Goal: Information Seeking & Learning: Learn about a topic

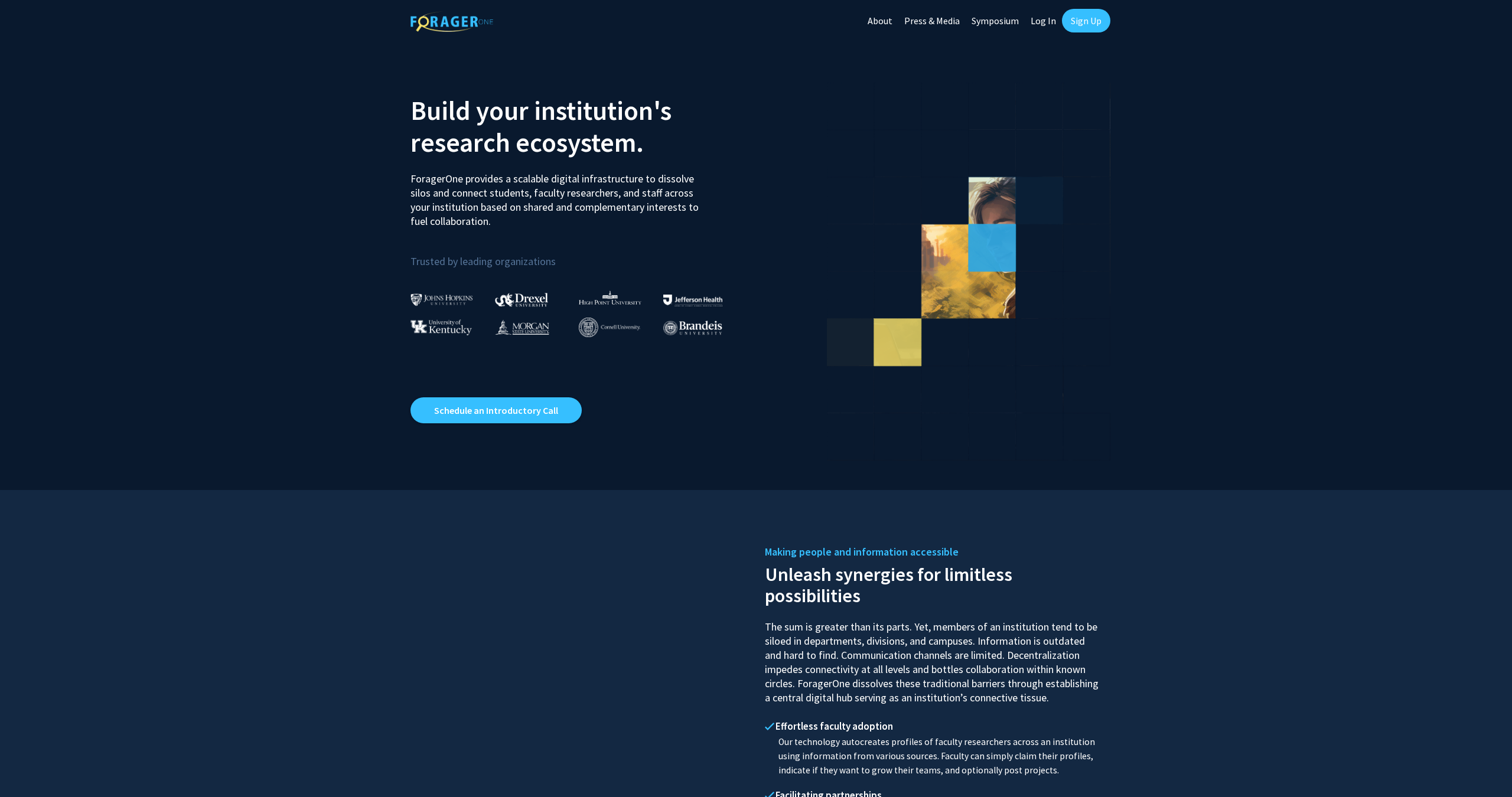
click at [1047, 21] on link "Log In" at bounding box center [1043, 21] width 37 height 41
select select
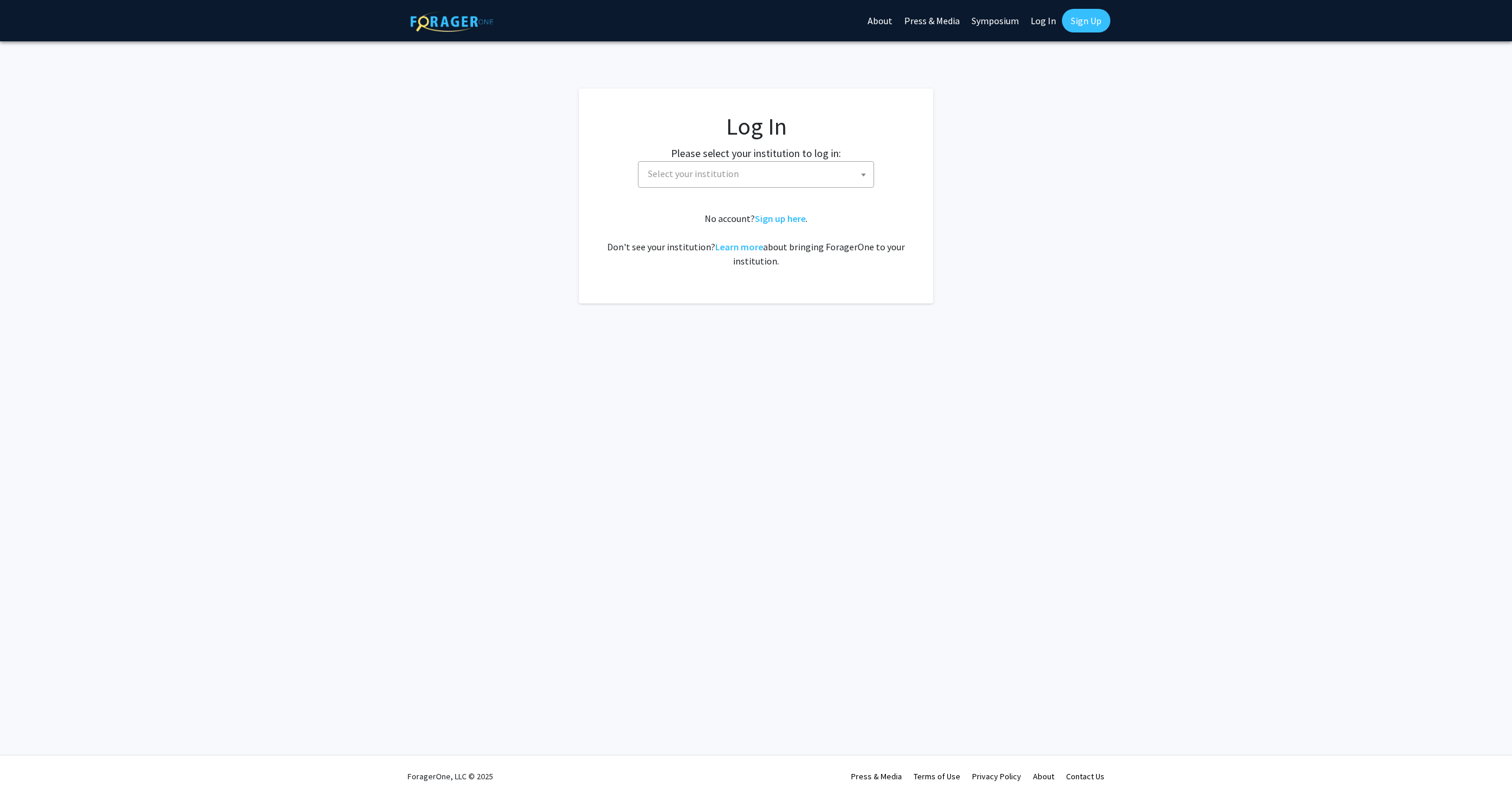
click at [780, 167] on span "Select your institution" at bounding box center [758, 173] width 230 height 25
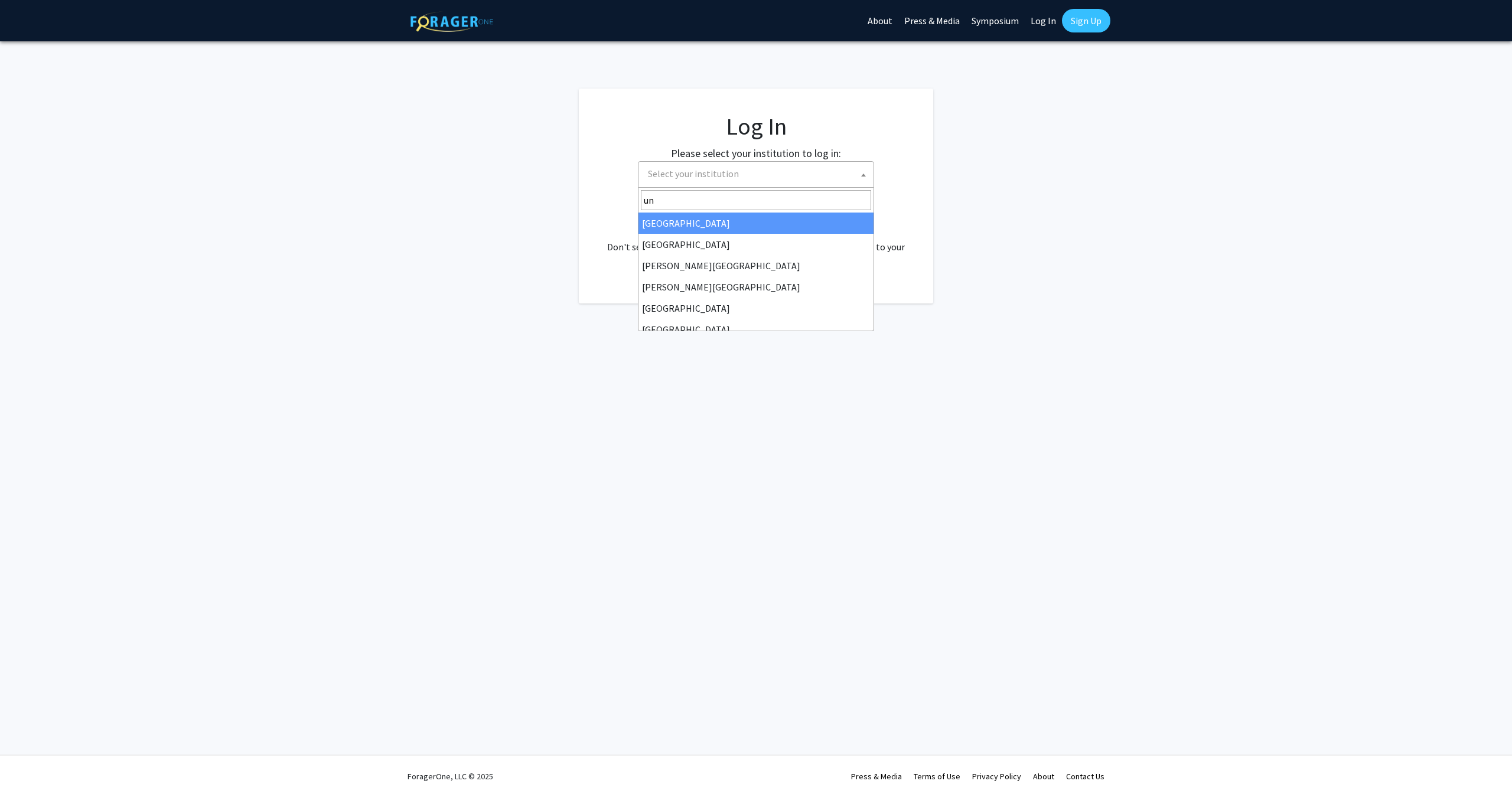
type input "u"
type input "[US_STATE]"
select select "33"
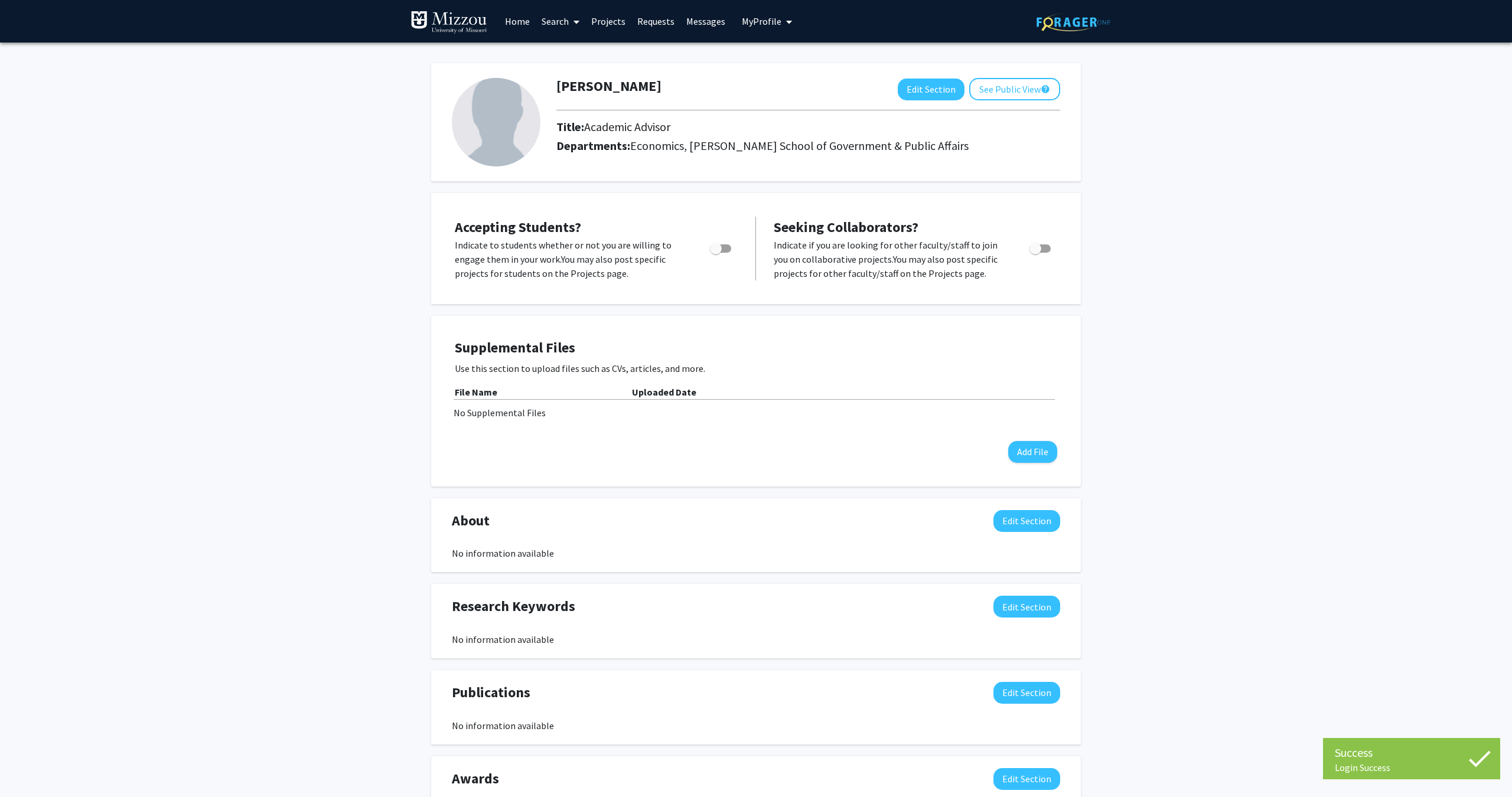
click at [512, 21] on link "Home" at bounding box center [517, 21] width 36 height 41
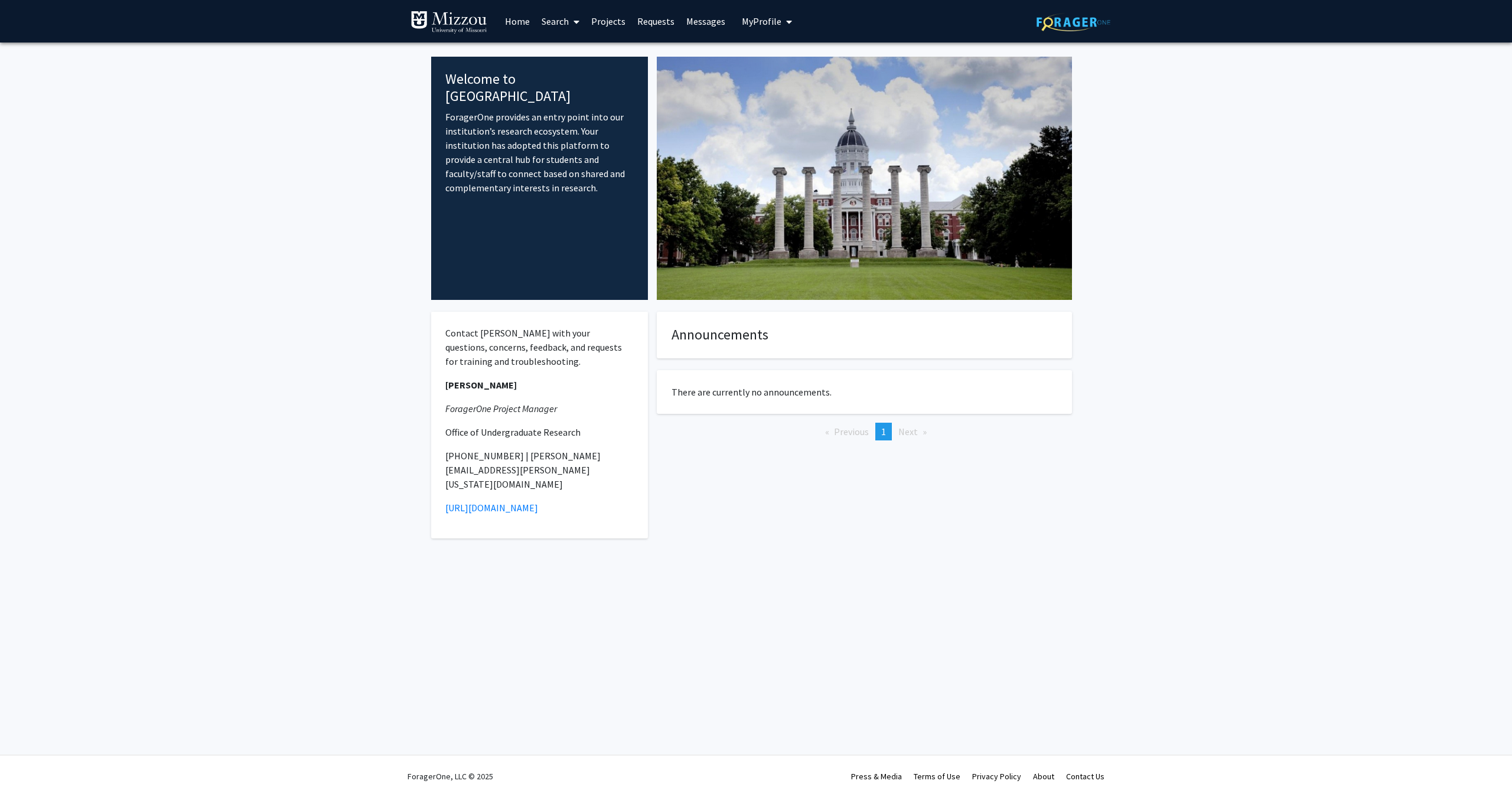
click at [552, 24] on link "Search" at bounding box center [560, 21] width 50 height 41
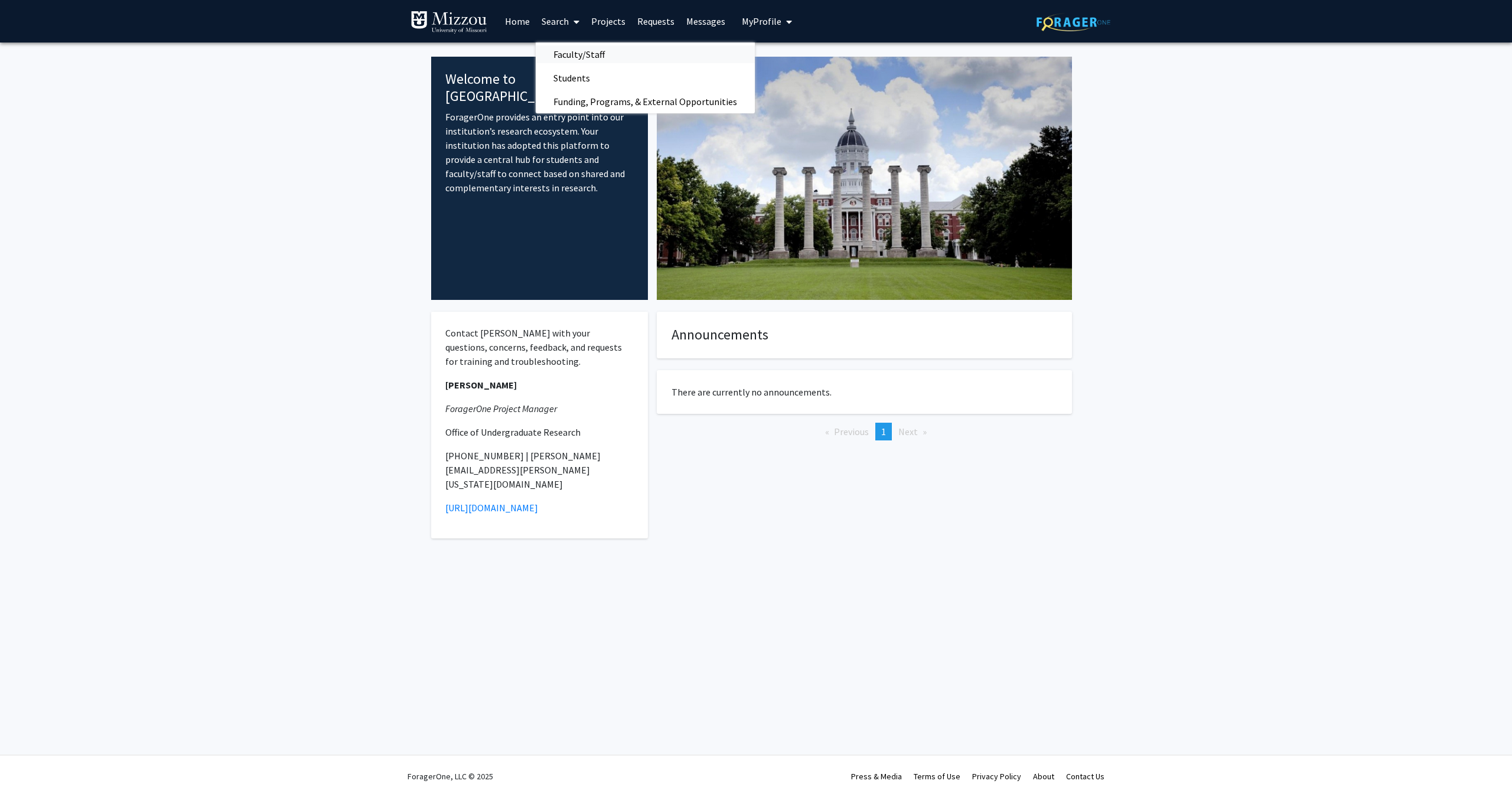
click at [614, 55] on span "Faculty/Staff" at bounding box center [579, 55] width 87 height 24
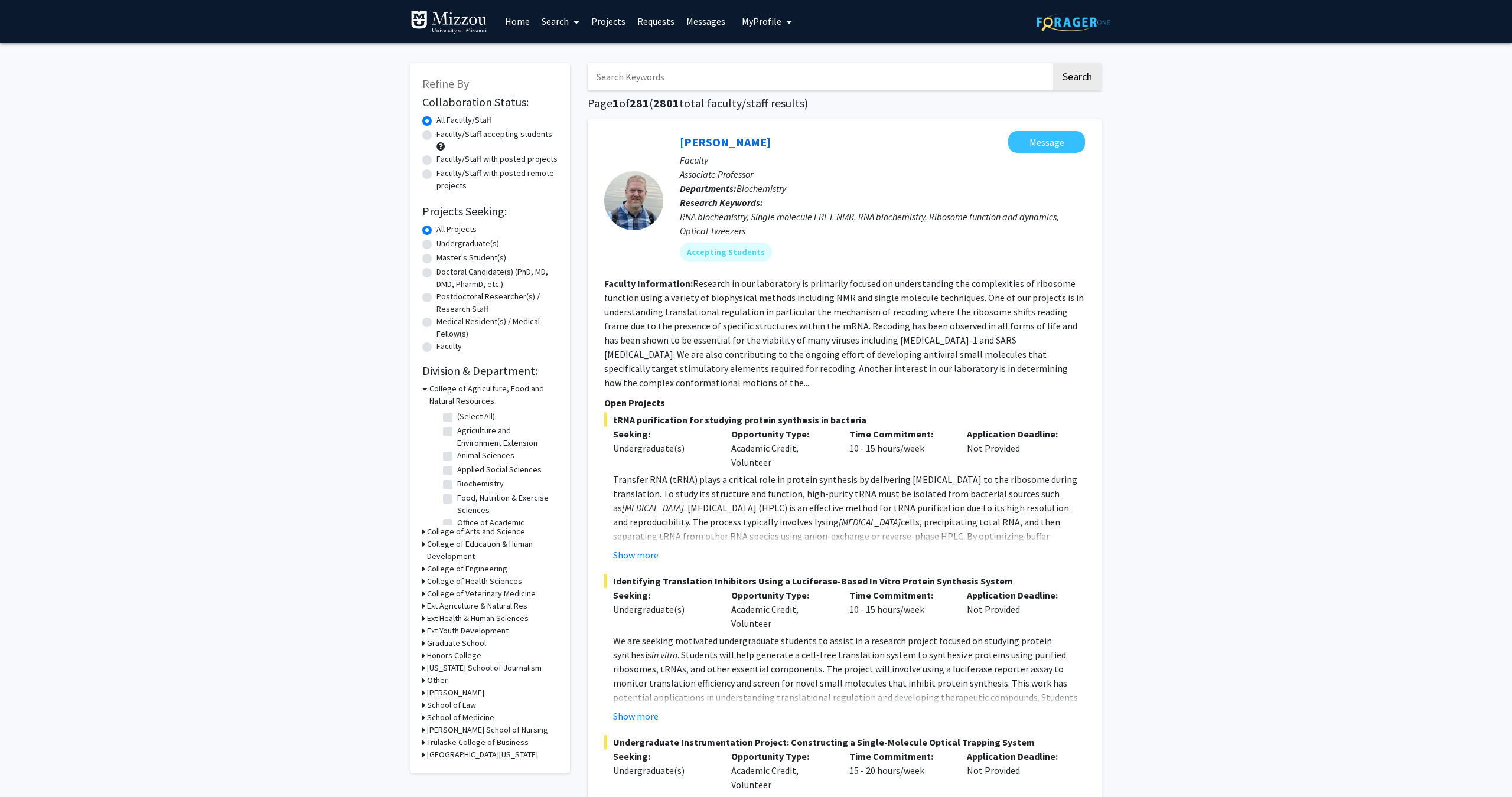
click at [656, 81] on input "Search Keywords" at bounding box center [819, 77] width 463 height 27
click at [682, 89] on input "Search Keywords" at bounding box center [819, 77] width 463 height 27
type input "poverty"
click at [1079, 72] on button "Search" at bounding box center [1077, 77] width 48 height 27
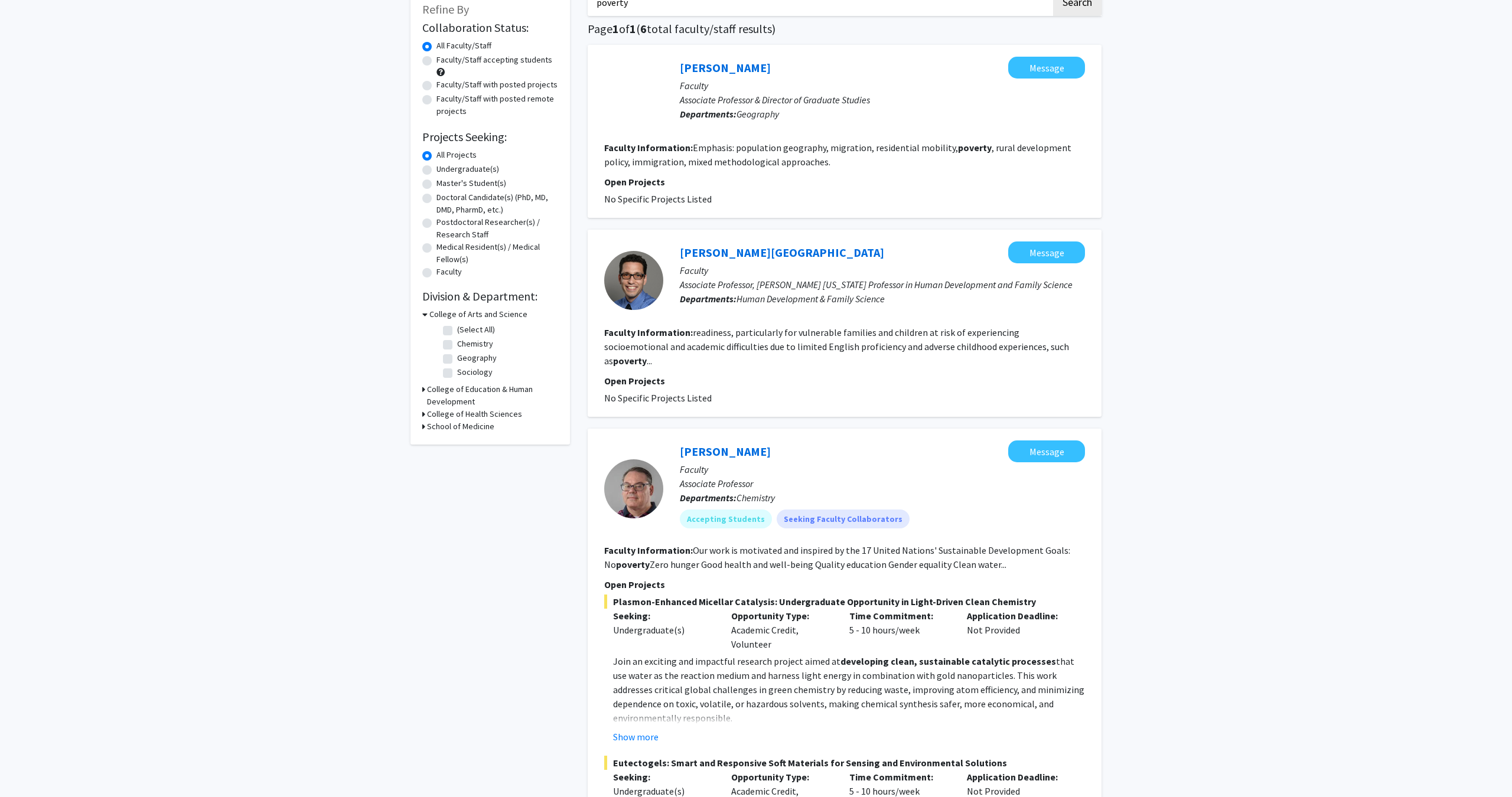
scroll to position [75, 0]
drag, startPoint x: 737, startPoint y: 304, endPoint x: 918, endPoint y: 307, distance: 181.0
click at [918, 305] on p "Departments: Human Development & Family Science" at bounding box center [882, 298] width 405 height 14
click at [1025, 358] on fg-search-faculty "Francisco Palermo Message Faculty Associate Professor, Millsap Missouri Profess…" at bounding box center [844, 322] width 481 height 163
drag, startPoint x: 909, startPoint y: 330, endPoint x: 715, endPoint y: 353, distance: 195.4
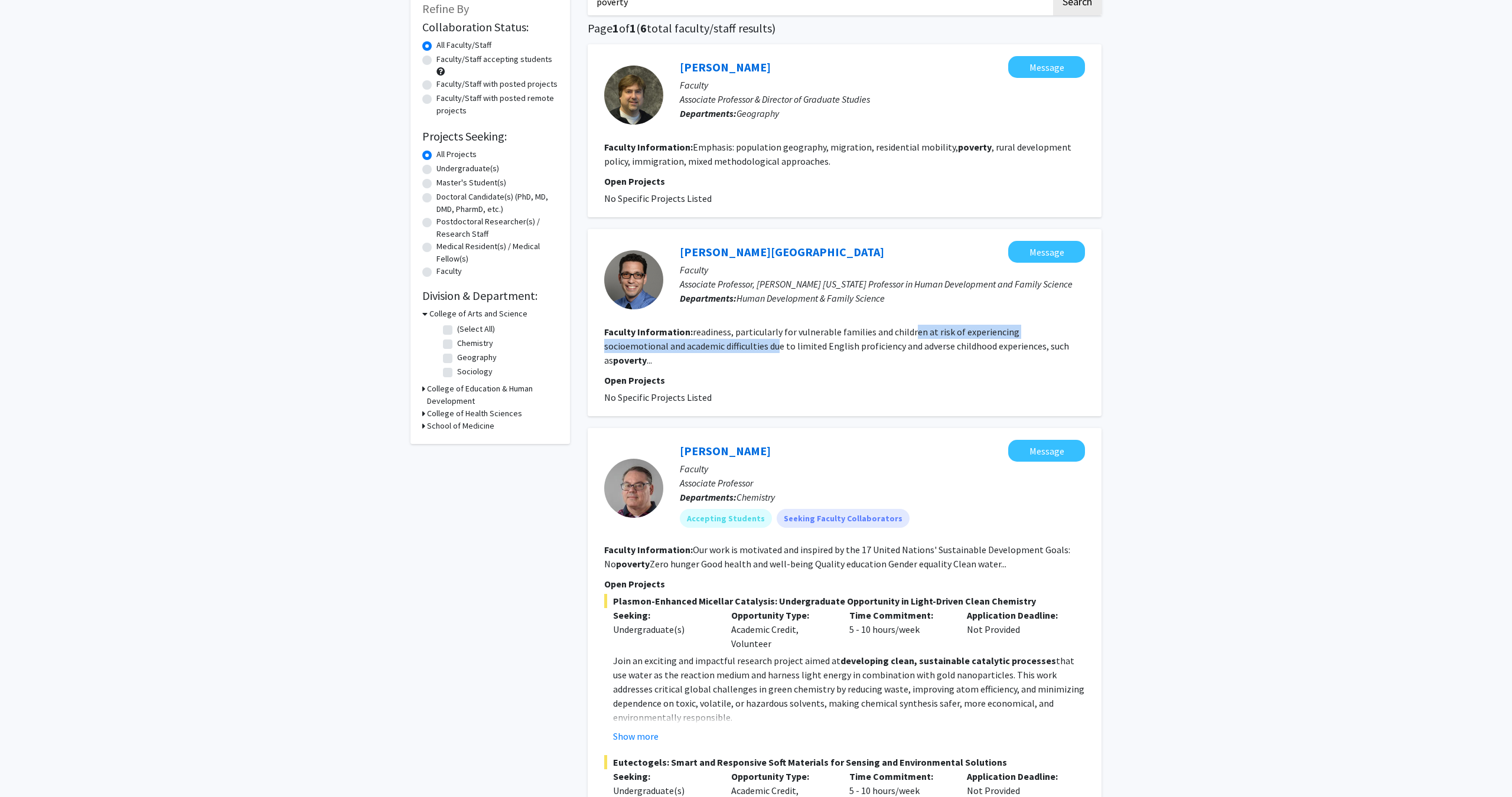
click at [715, 353] on fg-read-more "readiness, particularly for vulnerable families and children at risk of experie…" at bounding box center [836, 346] width 465 height 40
click at [984, 373] on p "Open Projects" at bounding box center [844, 380] width 481 height 14
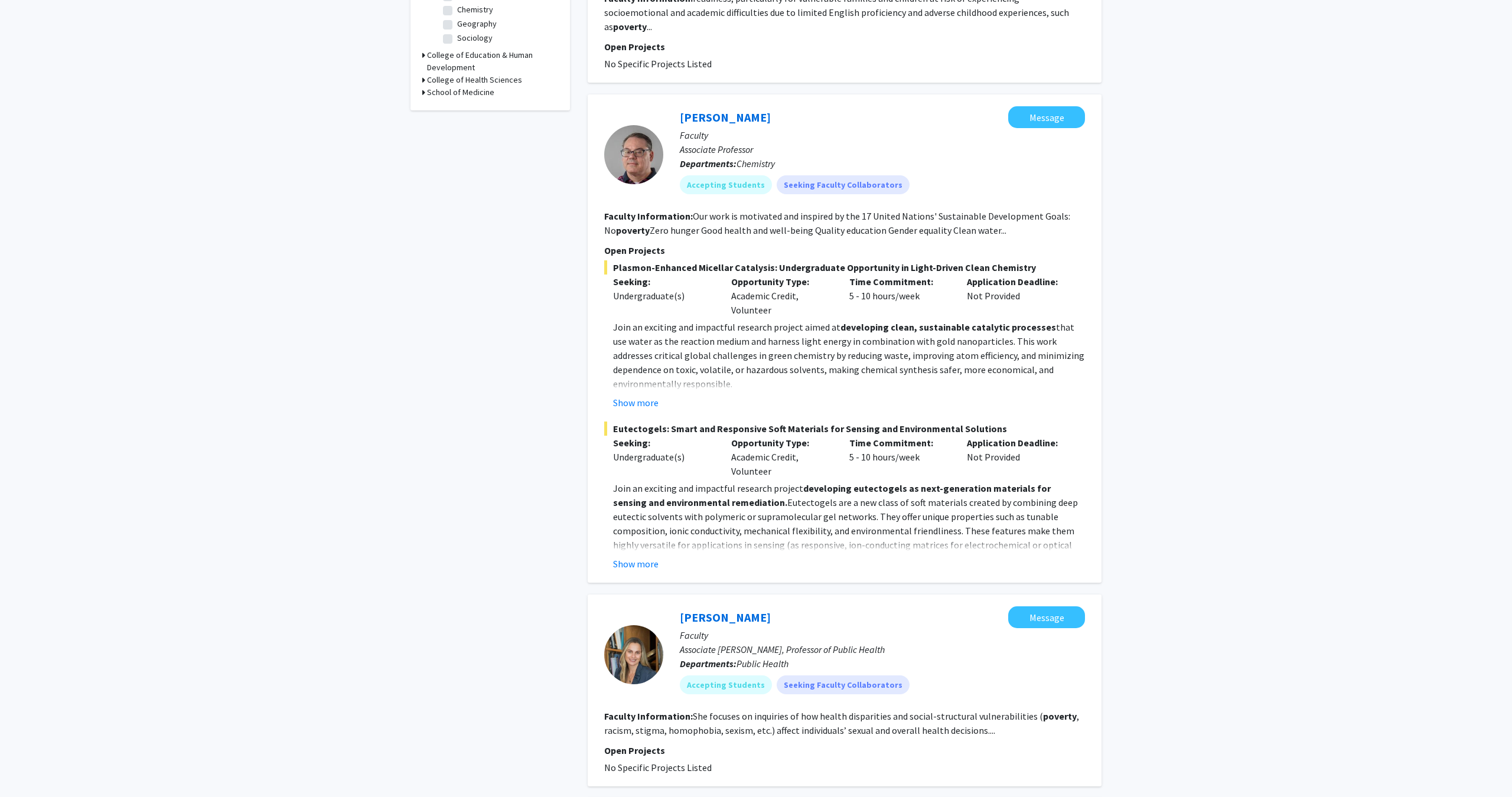
scroll to position [411, 0]
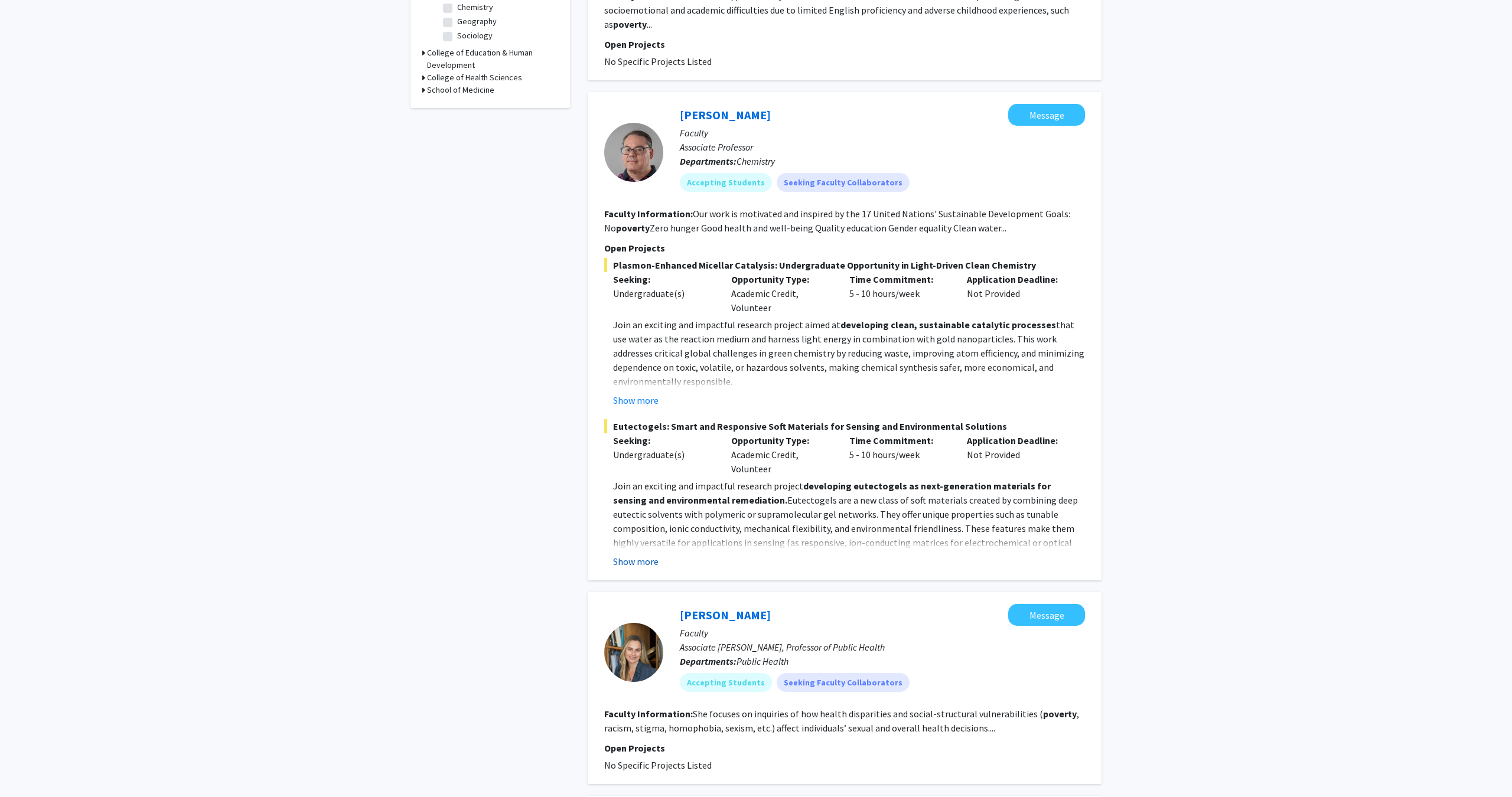
click at [637, 554] on button "Show more" at bounding box center [636, 561] width 45 height 14
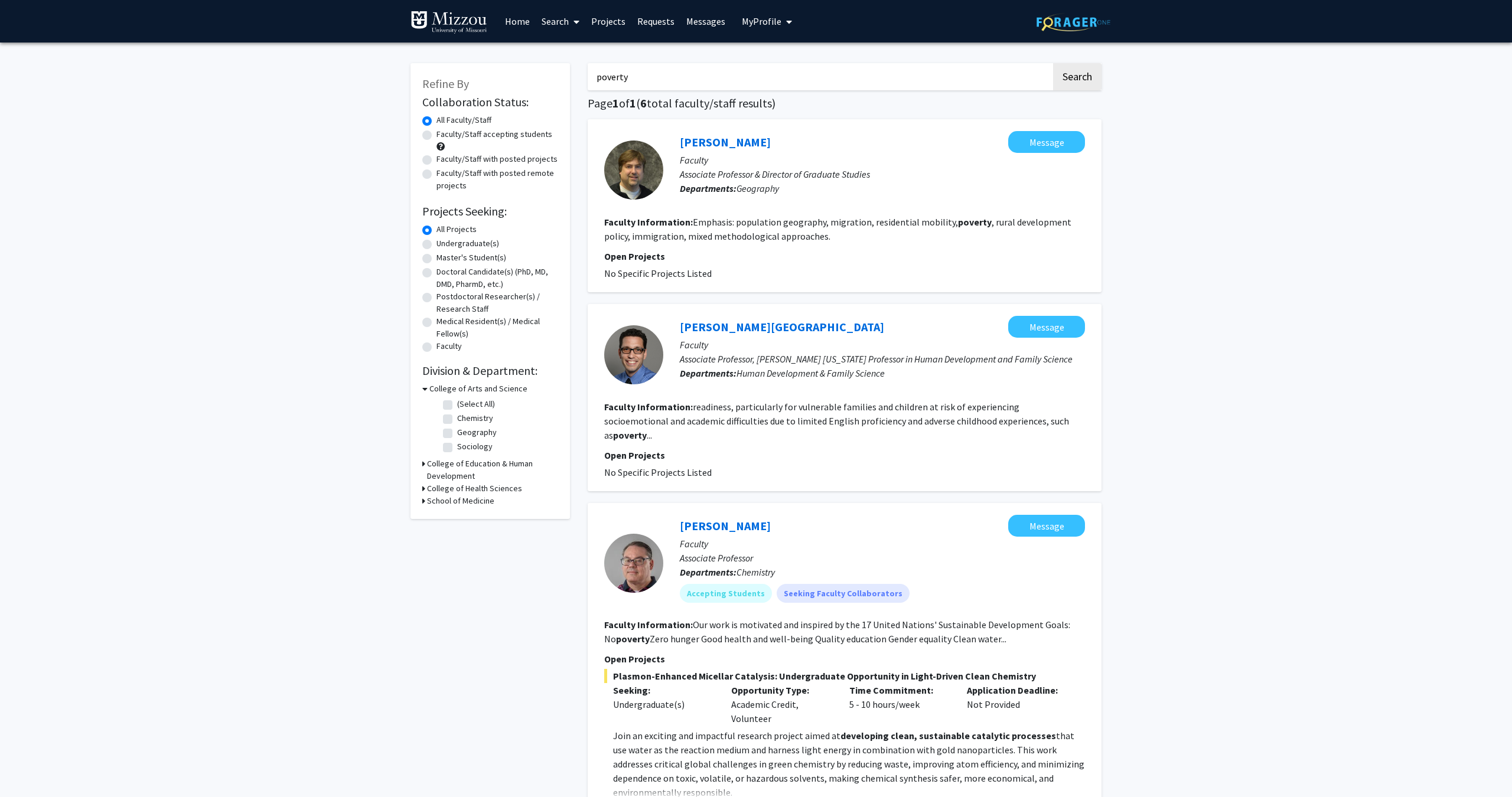
scroll to position [0, 0]
drag, startPoint x: 689, startPoint y: 77, endPoint x: 472, endPoint y: 78, distance: 217.0
click at [677, 90] on input "poverty" at bounding box center [819, 77] width 463 height 27
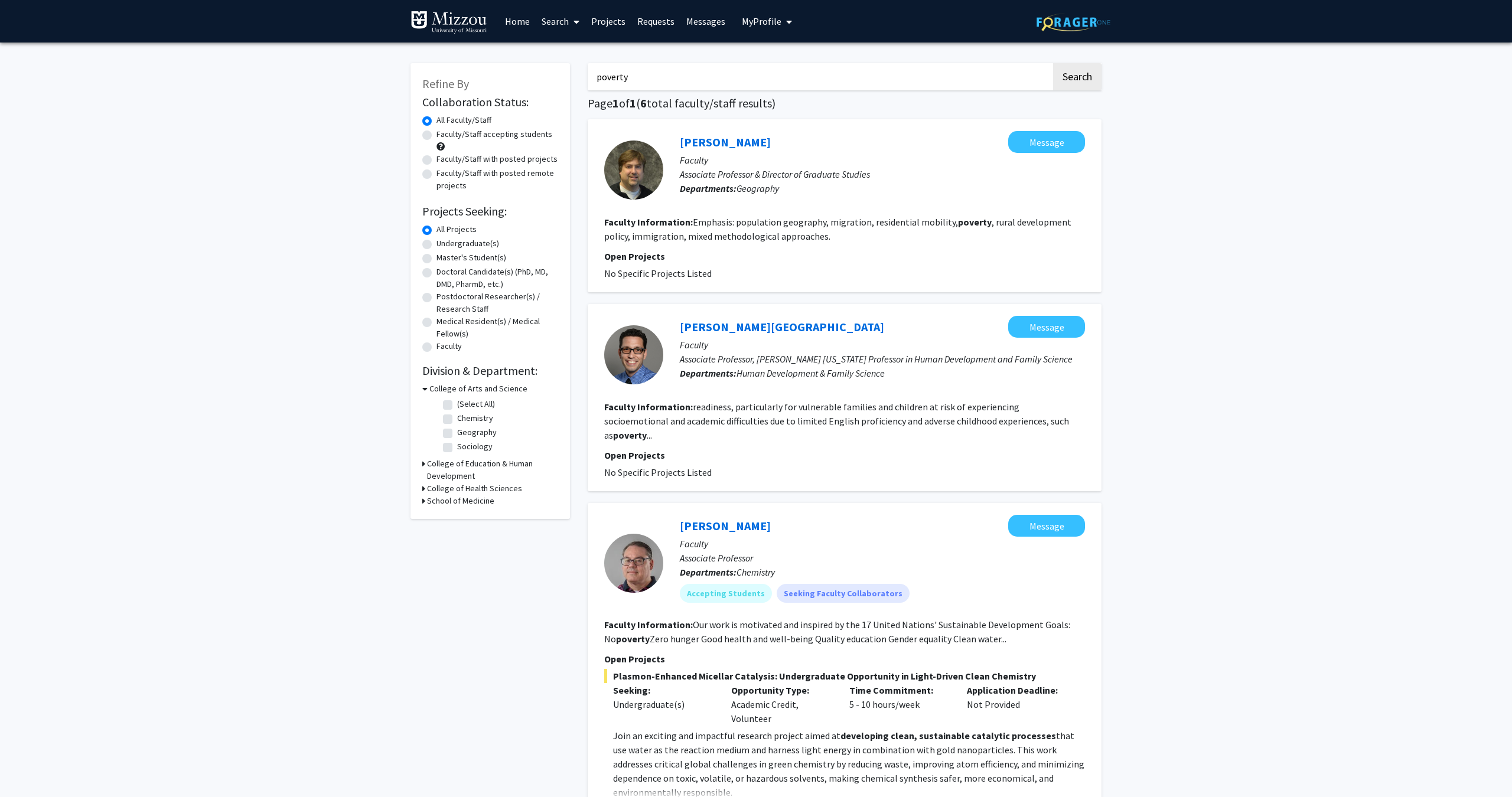
drag, startPoint x: 695, startPoint y: 81, endPoint x: 495, endPoint y: 80, distance: 200.0
click at [557, 26] on link "Search" at bounding box center [560, 21] width 50 height 41
click at [568, 52] on span "Faculty/Staff" at bounding box center [579, 55] width 87 height 24
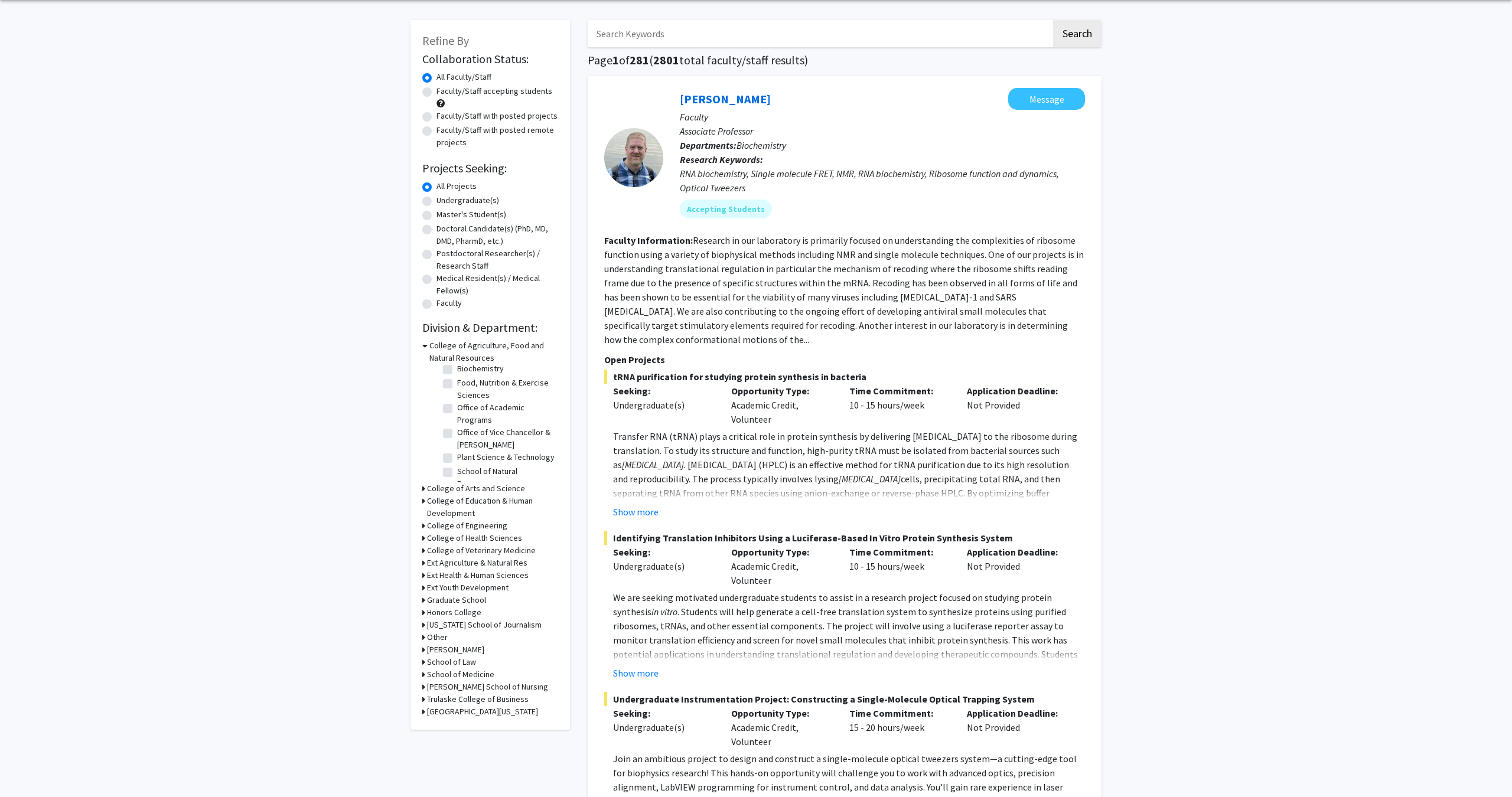
scroll to position [45, 0]
click at [422, 489] on div "Refine By Collaboration Status: Collaboration Status All Faculty/Staff Collabor…" at bounding box center [490, 373] width 160 height 710
click at [425, 489] on div "College of Arts and Science" at bounding box center [490, 487] width 136 height 13
click at [424, 489] on icon at bounding box center [424, 487] width 3 height 13
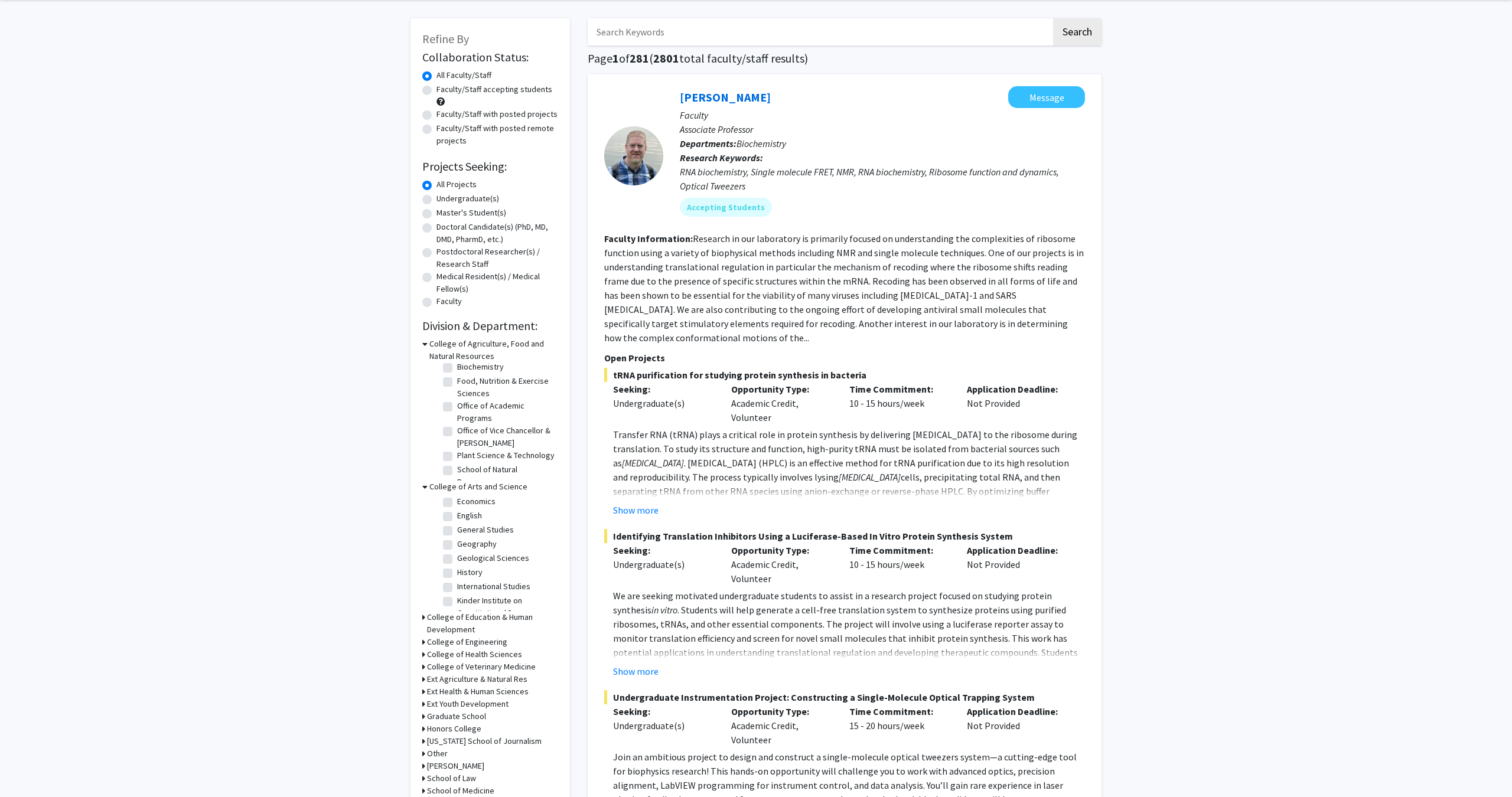
scroll to position [126, 0]
click at [457, 504] on label "Economics" at bounding box center [476, 500] width 38 height 13
click at [457, 502] on input "Economics" at bounding box center [461, 498] width 8 height 8
checkbox input "true"
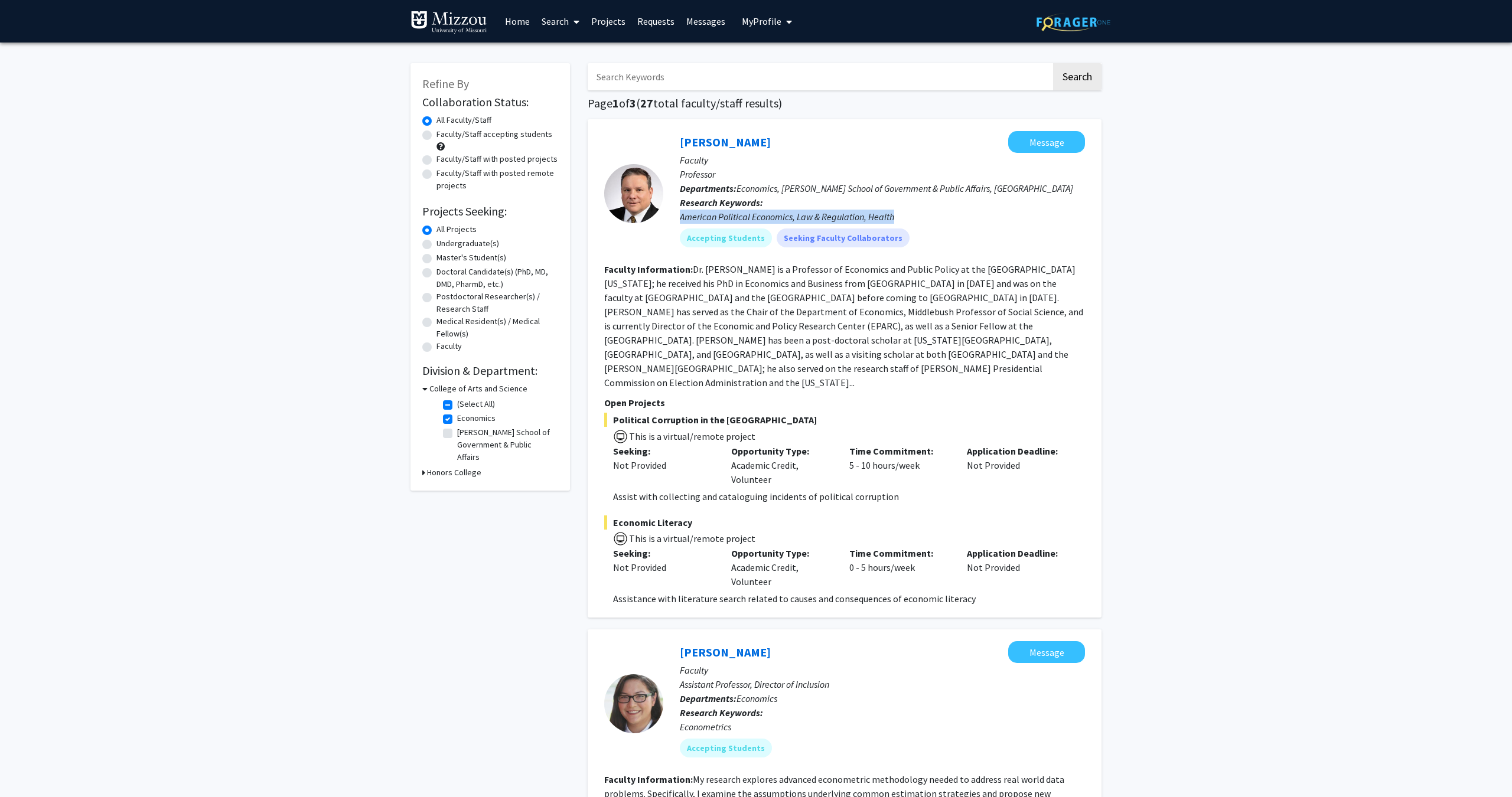
drag, startPoint x: 681, startPoint y: 219, endPoint x: 921, endPoint y: 217, distance: 240.0
click at [921, 217] on div "American Political Economics, Law & Regulation, Health" at bounding box center [882, 216] width 405 height 14
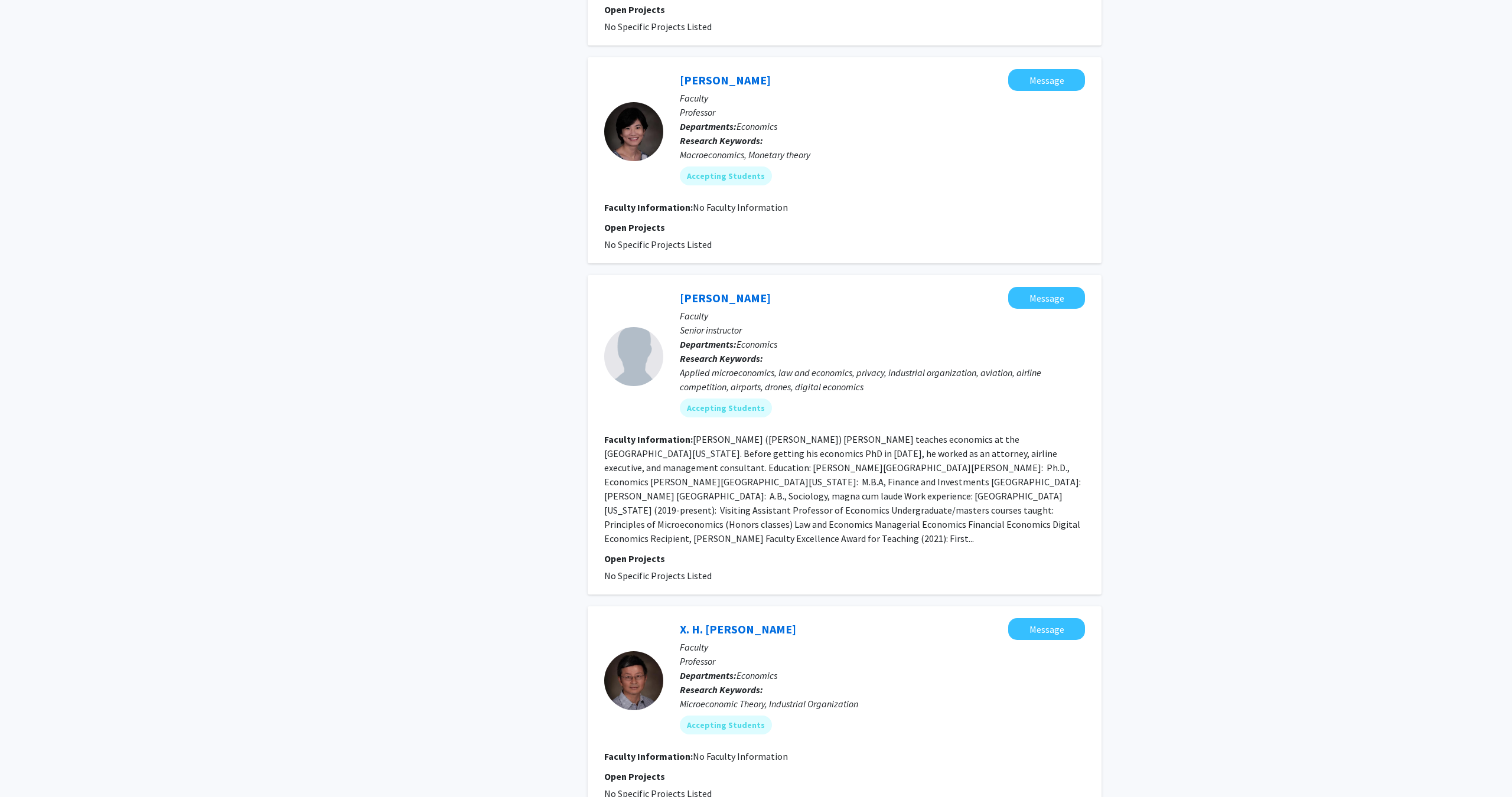
scroll to position [832, 0]
click at [868, 365] on div "Applied microeconomics, law and economics, privacy, industrial organization, av…" at bounding box center [882, 379] width 405 height 28
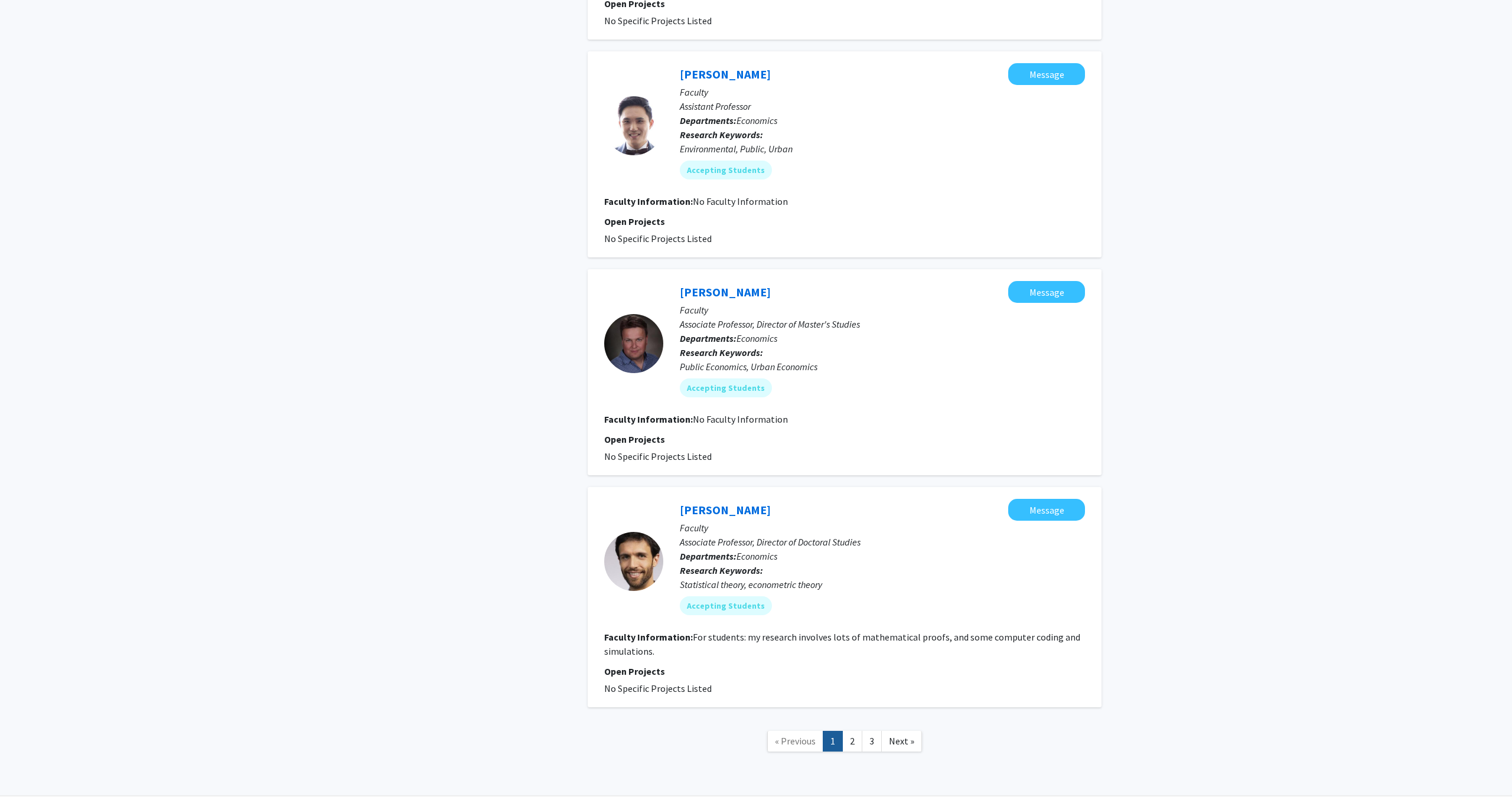
scroll to position [2126, 0]
click at [908, 735] on span "Next »" at bounding box center [902, 741] width 25 height 12
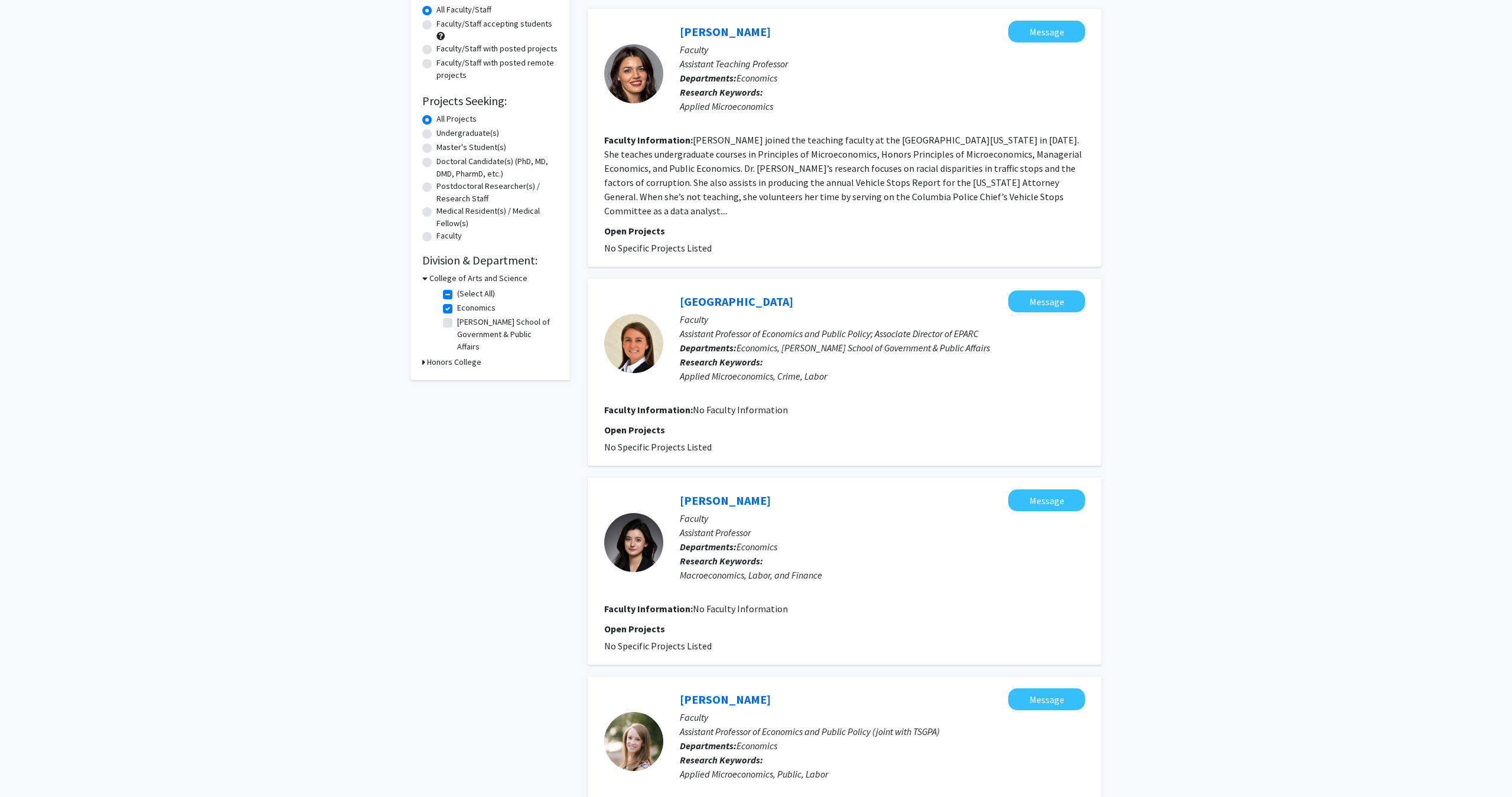
scroll to position [111, 0]
click at [659, 181] on fg-read-more "Tabitha Chikhladze joined the teaching faculty at the University of Missouri in…" at bounding box center [843, 175] width 478 height 83
click at [1017, 200] on fg-read-more "Tabitha Chikhladze joined the teaching faculty at the University of Missouri in…" at bounding box center [843, 175] width 478 height 83
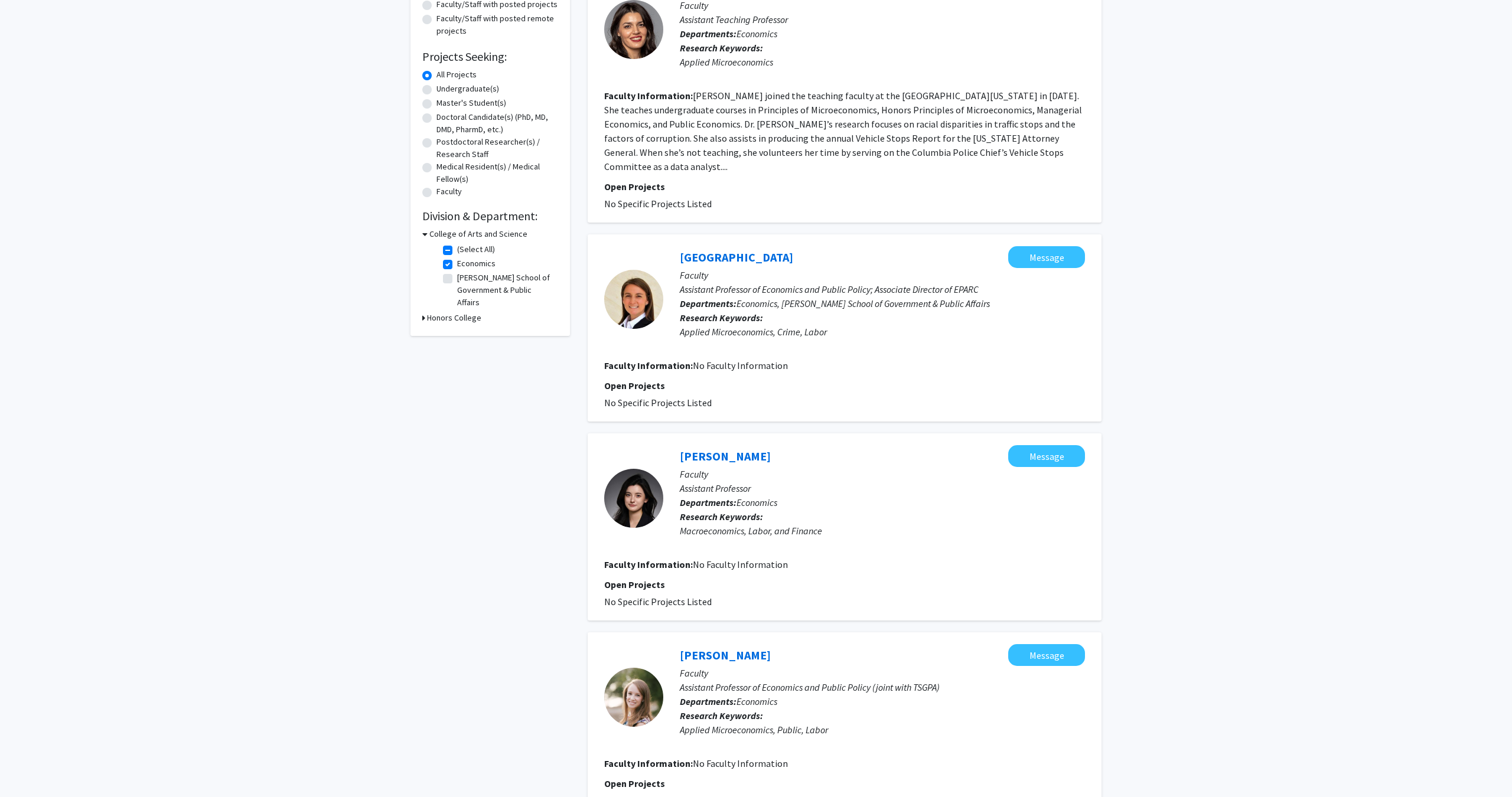
scroll to position [155, 0]
drag, startPoint x: 748, startPoint y: 527, endPoint x: 761, endPoint y: 523, distance: 13.6
click at [761, 523] on div "Yajie Wang Message Faculty Assistant Professor Departments: Economics Research …" at bounding box center [874, 497] width 422 height 106
click at [756, 523] on div "Macroeconomics, Labor, and Finance" at bounding box center [882, 530] width 405 height 14
drag, startPoint x: 755, startPoint y: 521, endPoint x: 856, endPoint y: 521, distance: 101.0
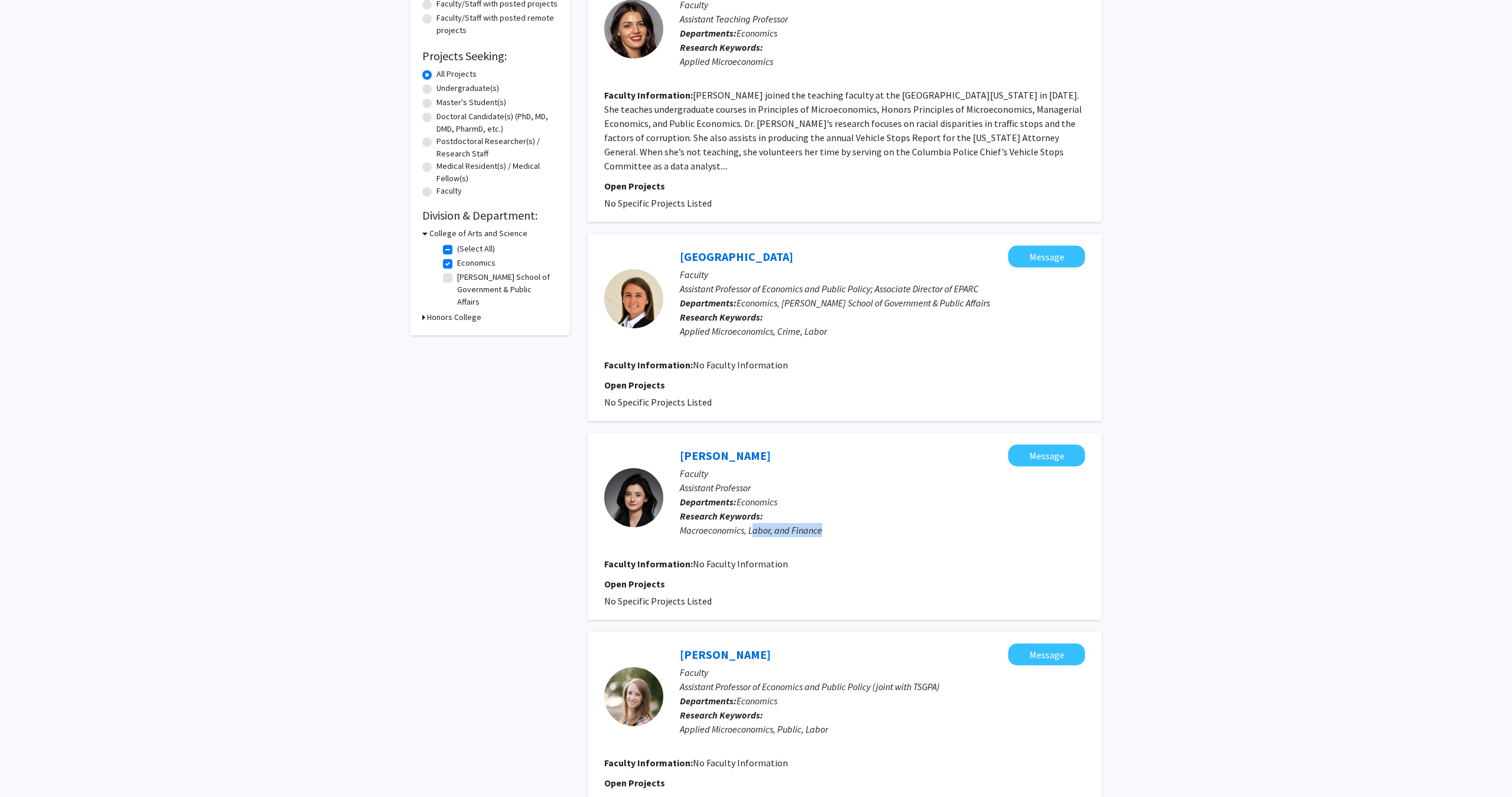
click at [856, 523] on div "Macroeconomics, Labor, and Finance" at bounding box center [882, 530] width 405 height 14
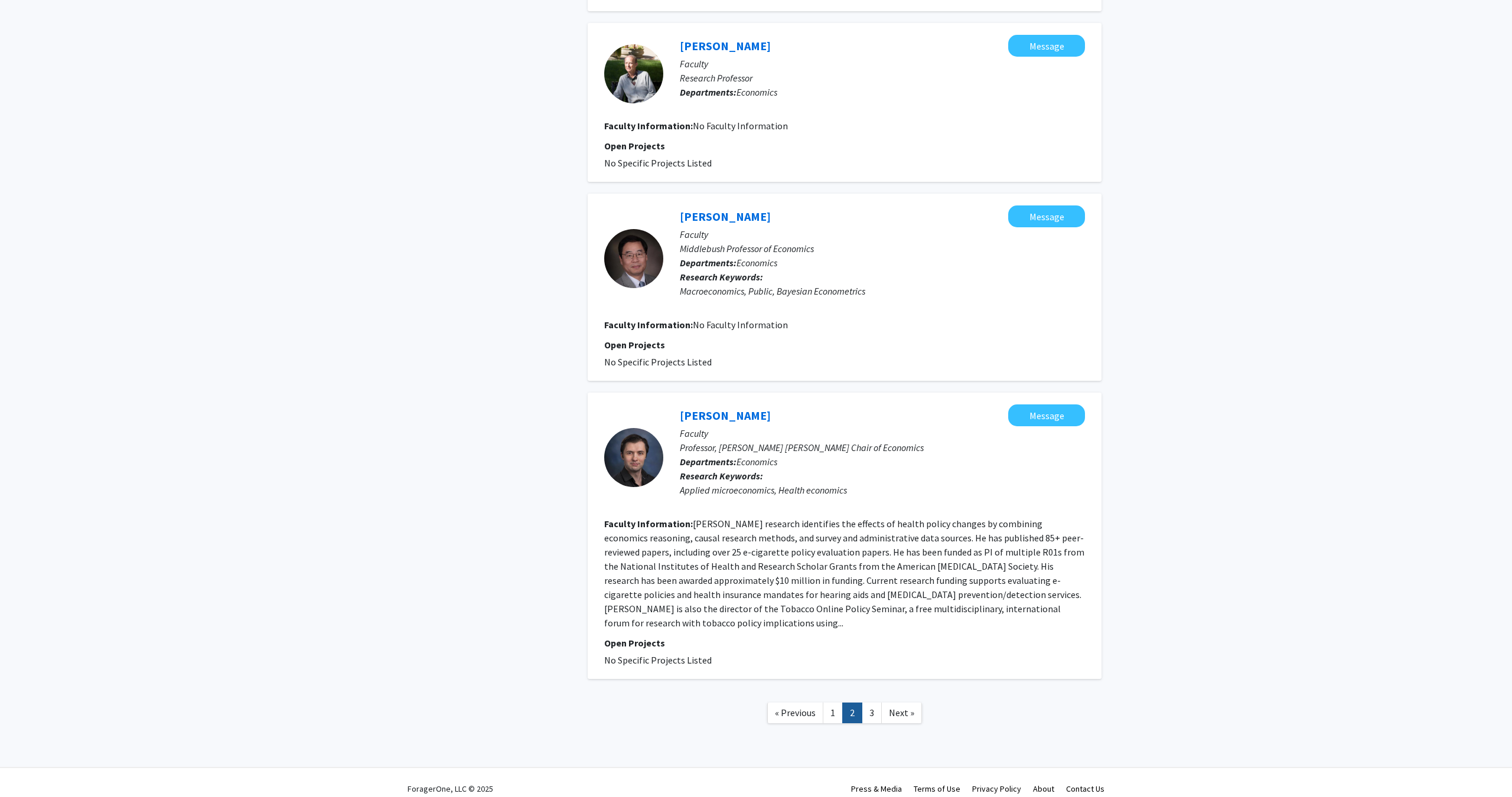
scroll to position [1559, 0]
click at [904, 707] on span "Next »" at bounding box center [902, 713] width 25 height 12
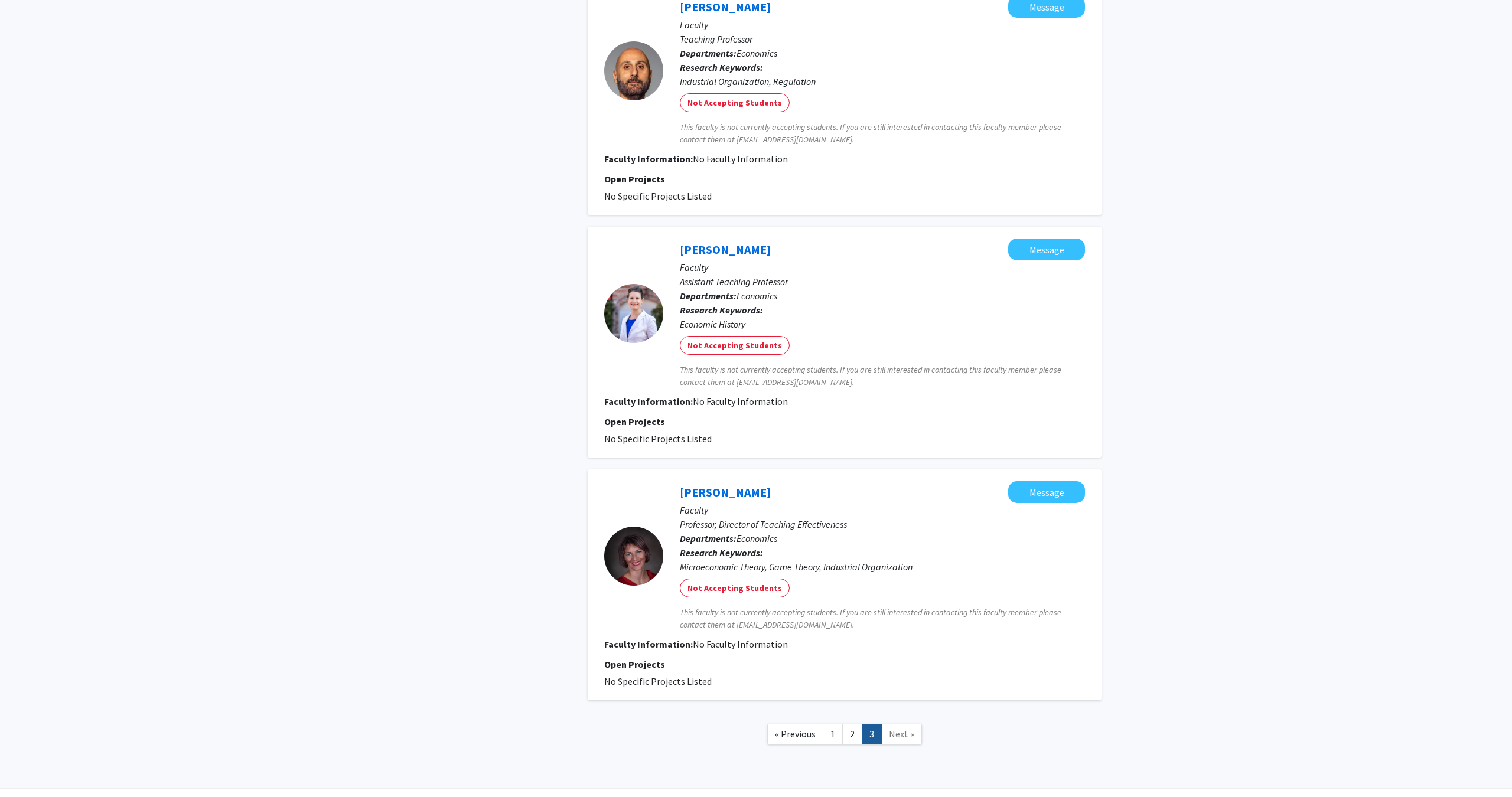
scroll to position [1110, 0]
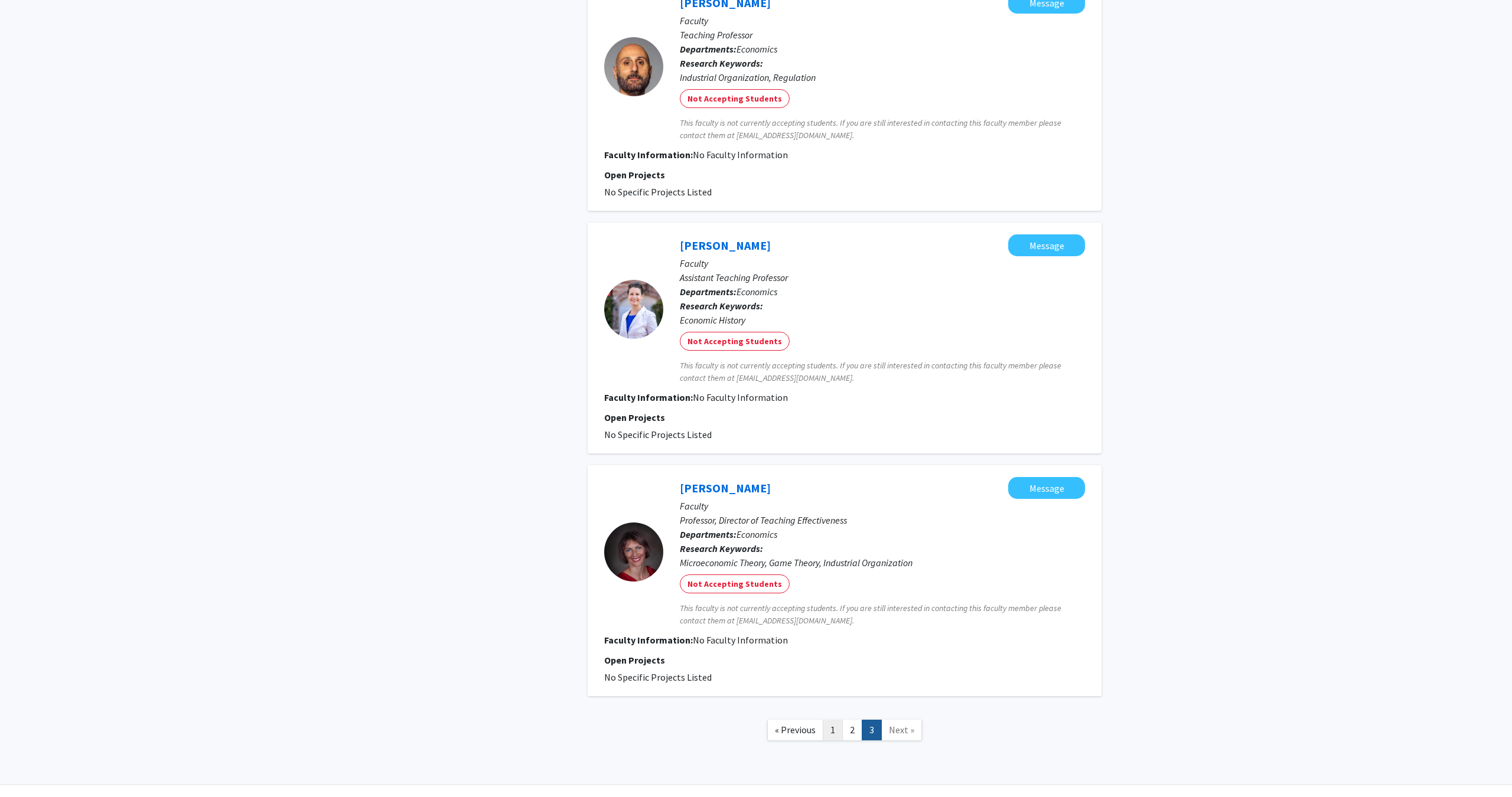
click at [841, 730] on link "1" at bounding box center [833, 730] width 20 height 21
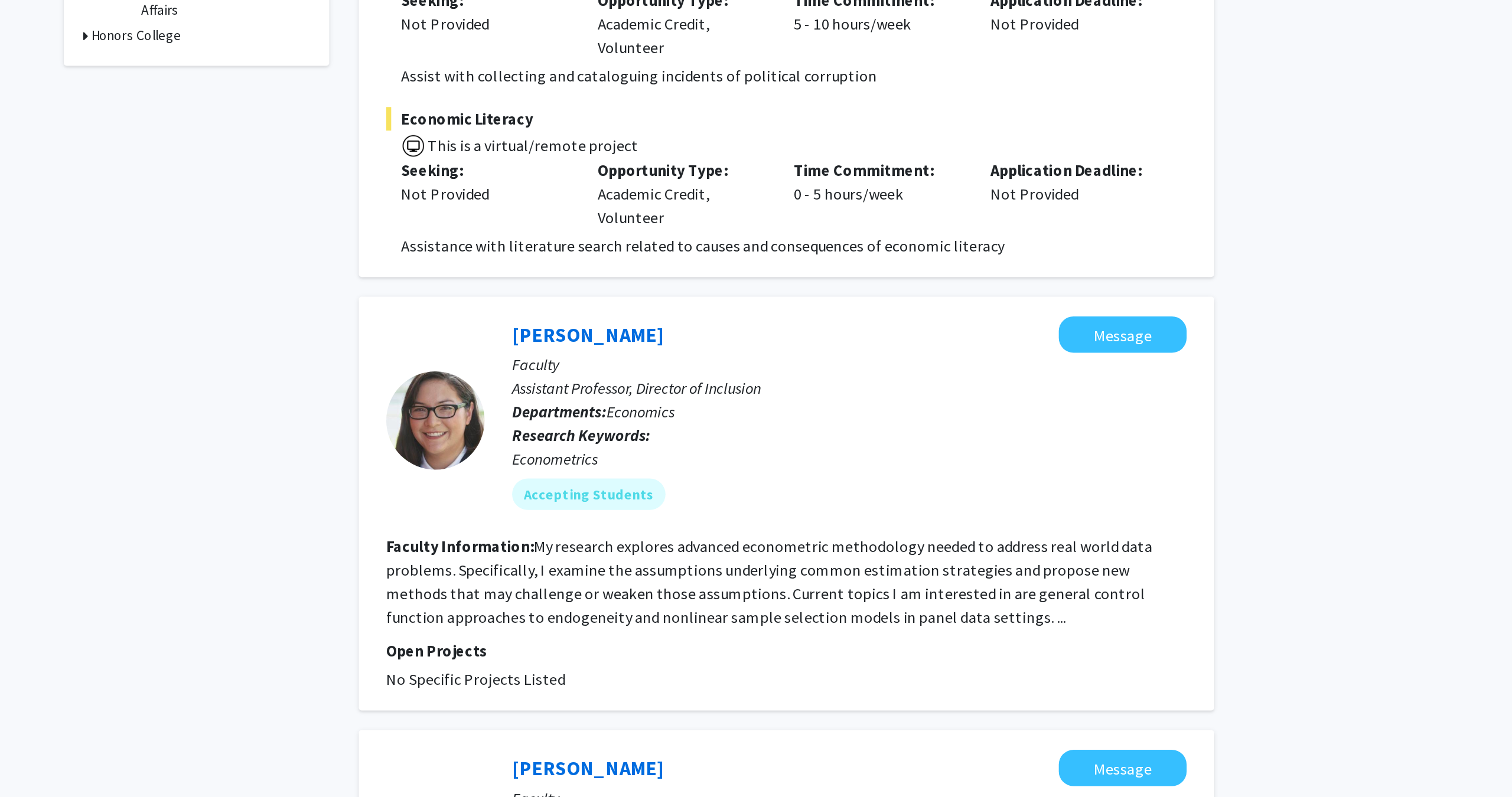
scroll to position [164, 0]
